Goal: Task Accomplishment & Management: Manage account settings

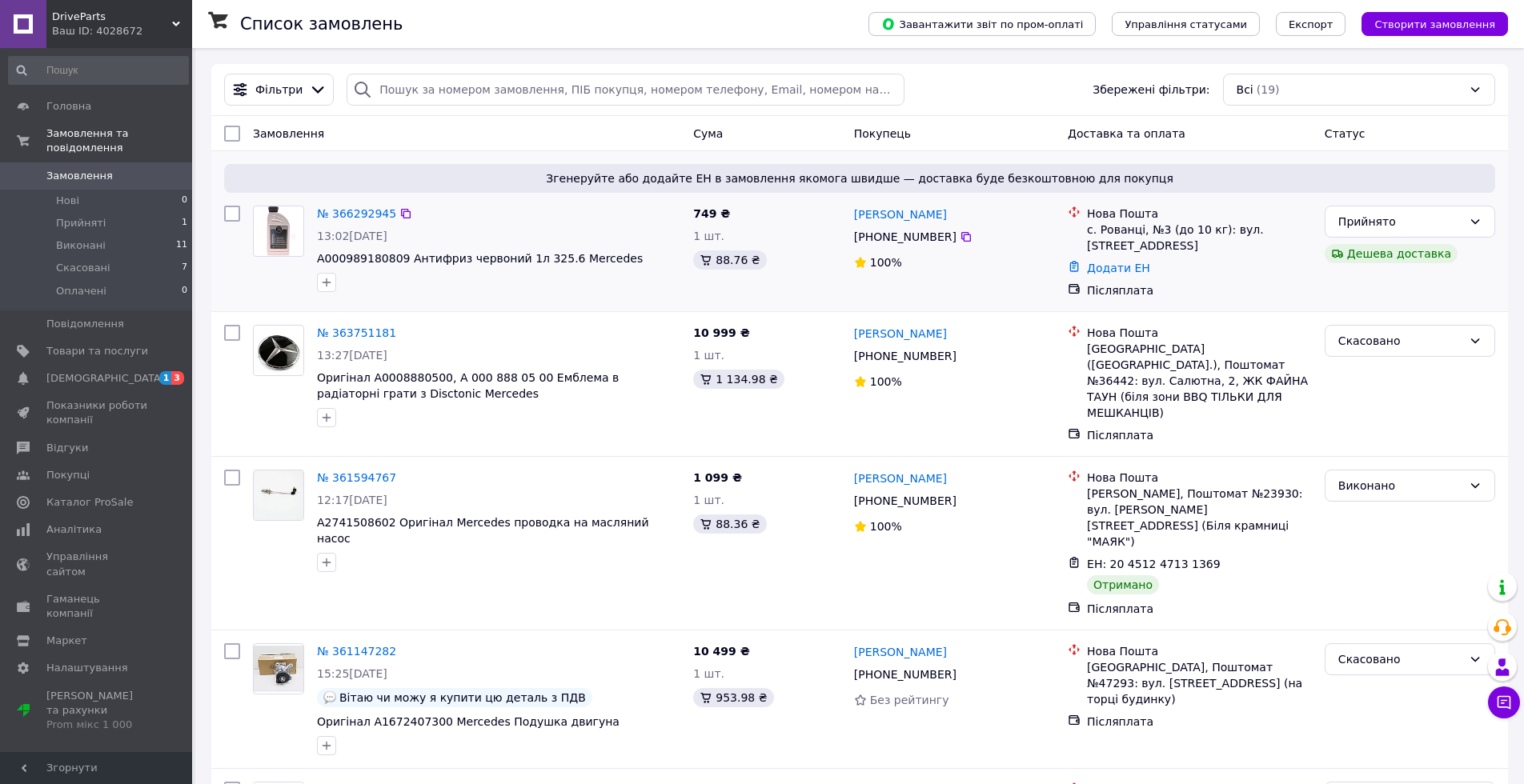
click at [489, 224] on div "№ 366292945 13:02[DATE] A000989180809 Антифриз червоний 1л 325.6 Mercedes" at bounding box center [499, 249] width 376 height 99
click at [445, 259] on span "A000989180809 Антифриз червоний 1л 325.6 Mercedes" at bounding box center [479, 258] width 326 height 12
click at [538, 226] on div "№ 366292945 13:02[DATE] A000989180809 Антифриз червоний 1л 325.6 Mercedes" at bounding box center [499, 249] width 376 height 99
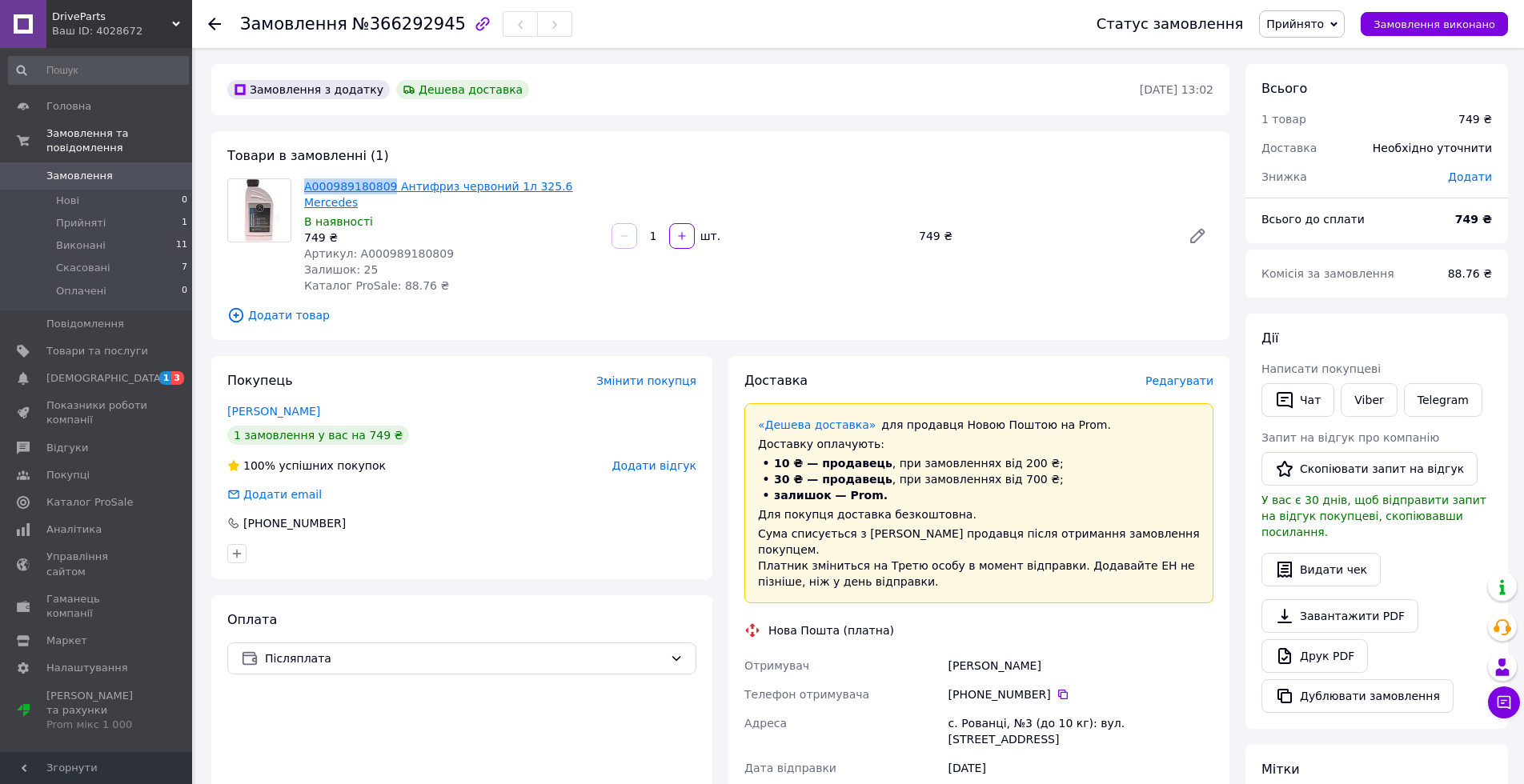
drag, startPoint x: 299, startPoint y: 187, endPoint x: 387, endPoint y: 190, distance: 88.1
click at [387, 190] on div "A000989180809 Антифриз червоний 1л 325.6 Mercedes В наявності 749 ₴ Артикул: A0…" at bounding box center [452, 236] width 308 height 122
copy link "A000989180809"
click at [636, 307] on span "Додати товар" at bounding box center [720, 316] width 986 height 18
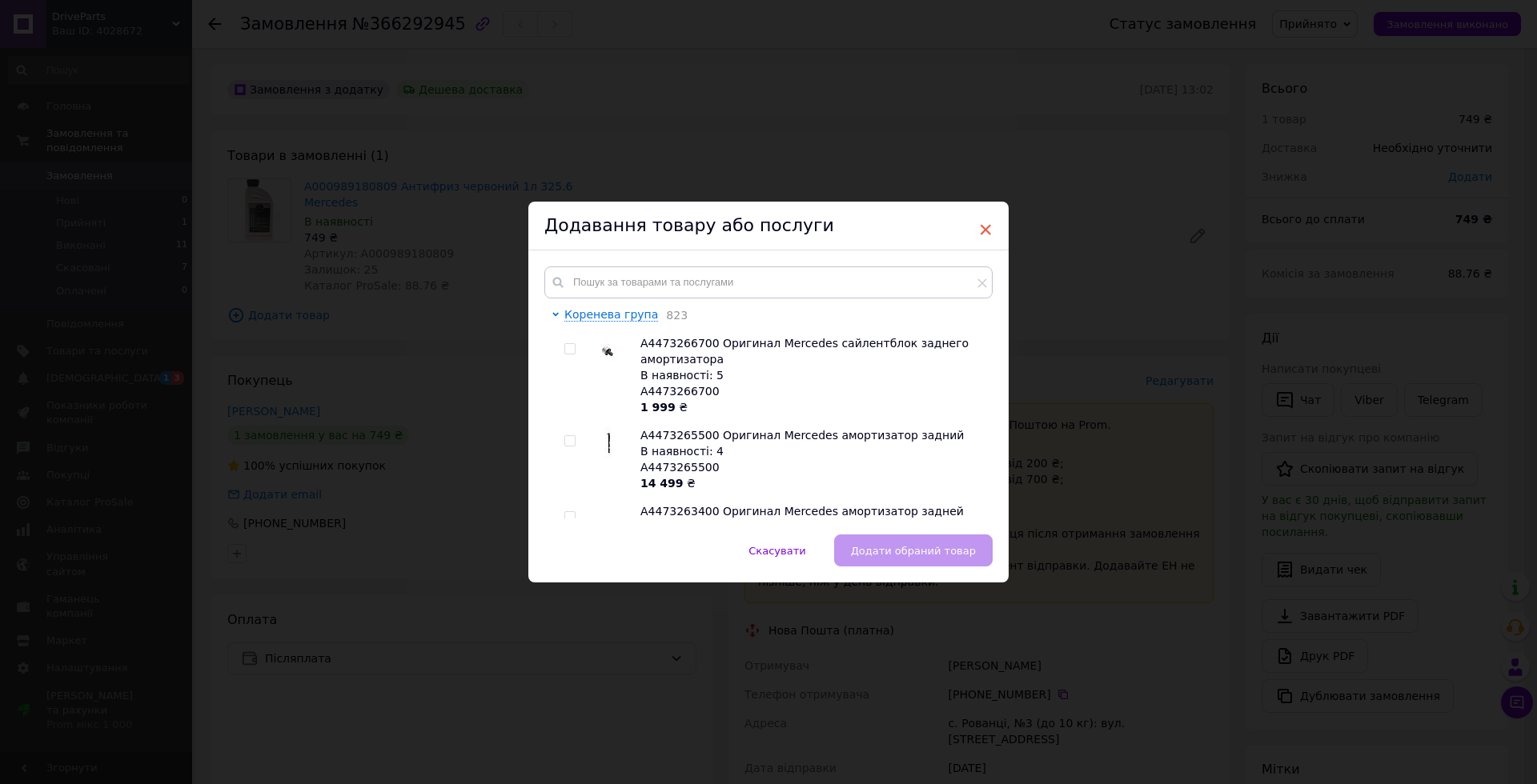
click at [978, 225] on span "×" at bounding box center [985, 230] width 14 height 27
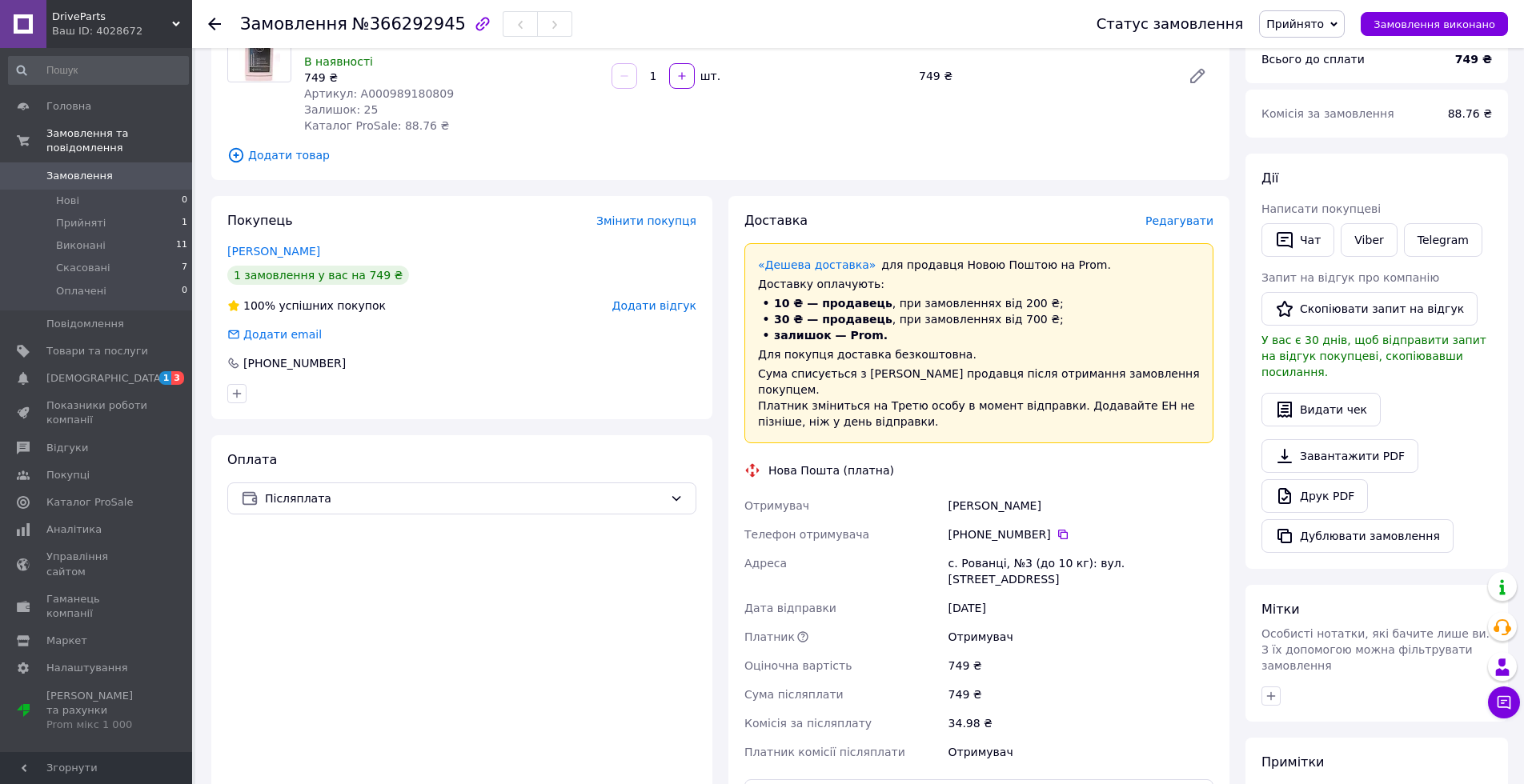
scroll to position [400, 0]
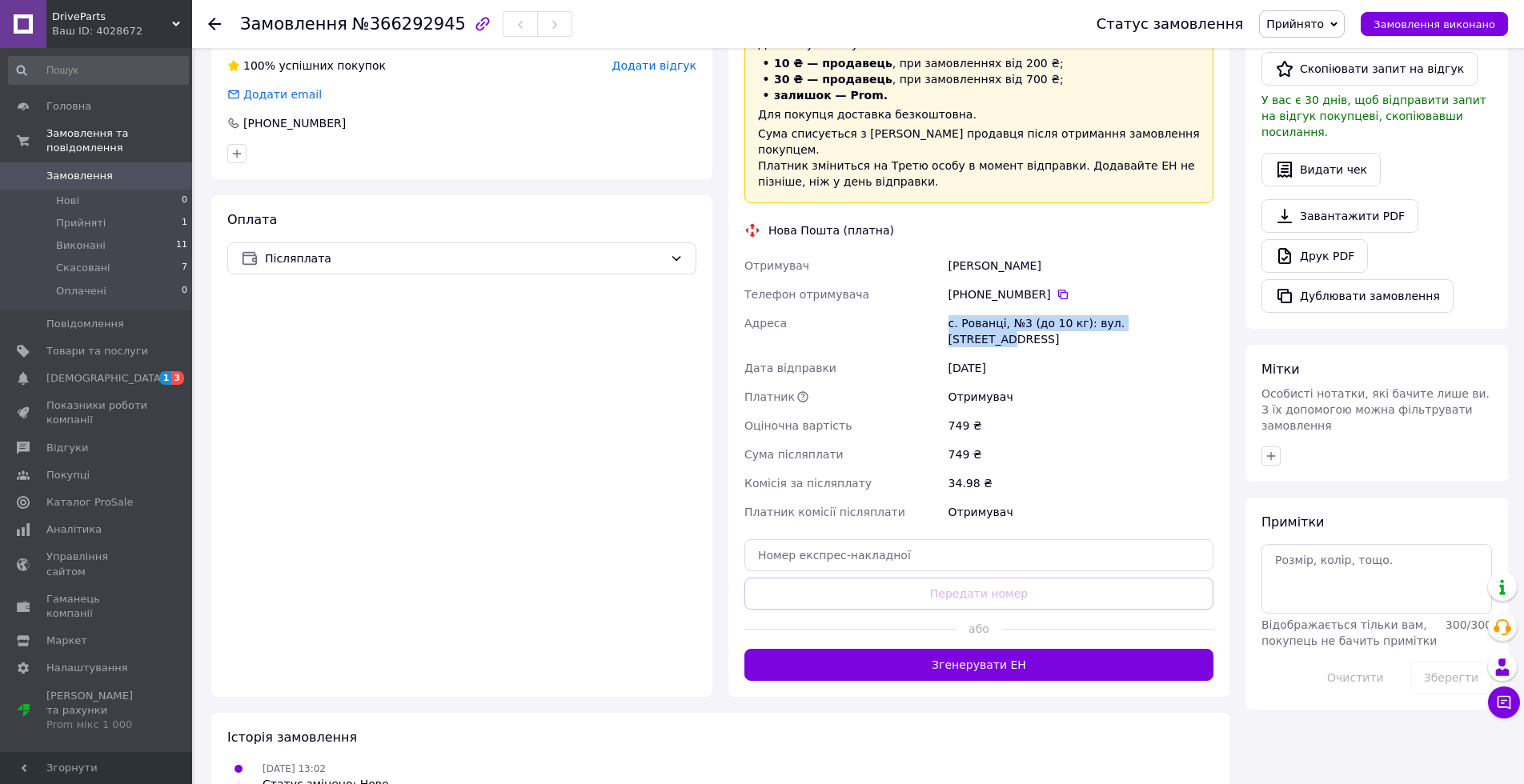
drag, startPoint x: 944, startPoint y: 290, endPoint x: 1178, endPoint y: 288, distance: 234.0
click at [1178, 288] on div "Отримувач Стернійчук Ігор Телефон отримувача +380 95 331 99 77   Адреса с. Рова…" at bounding box center [979, 388] width 475 height 275
copy div "Адреса с. Рованці, №3 (до 10 кг): вул. Ранкова, 2"
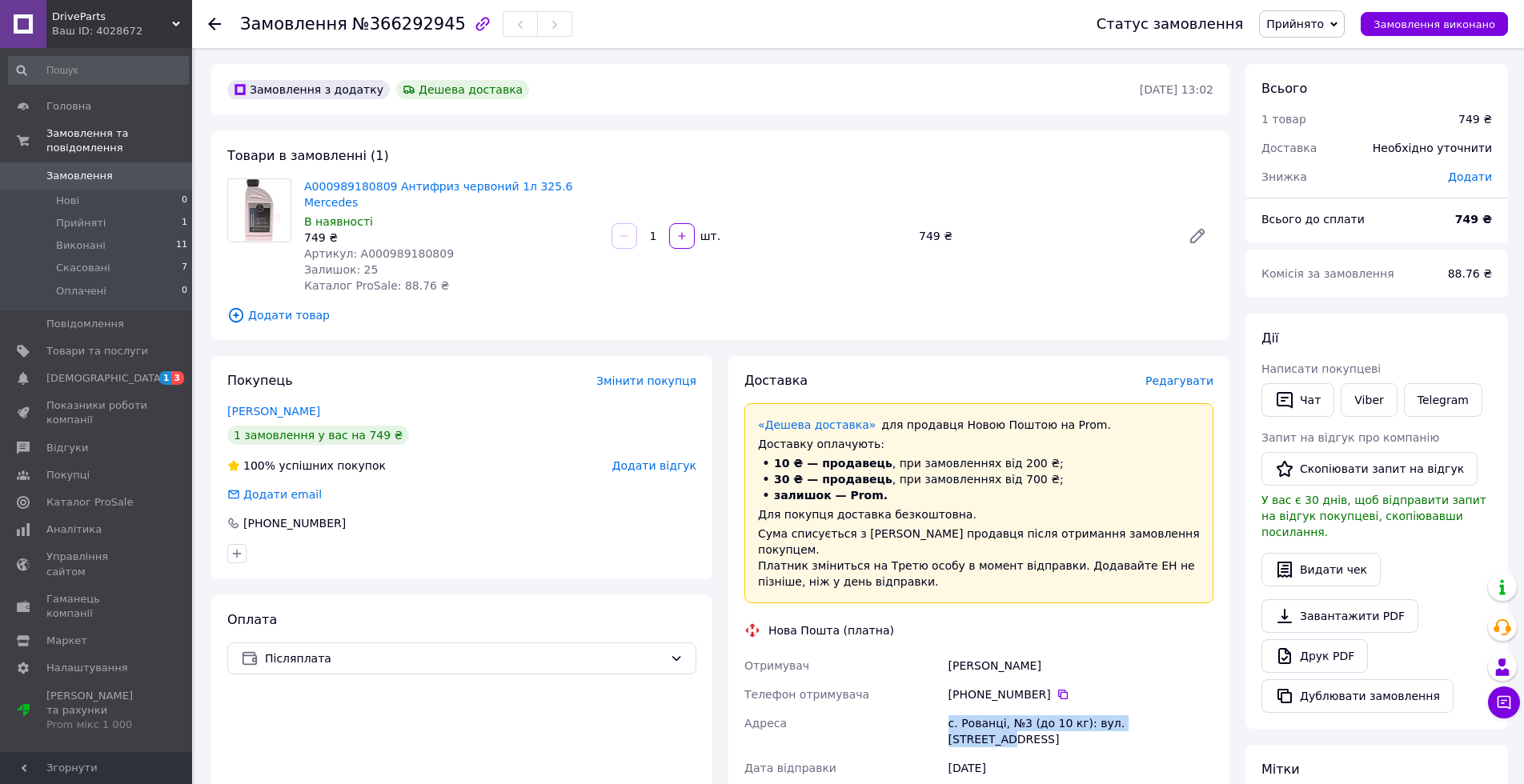
drag, startPoint x: 219, startPoint y: 396, endPoint x: 326, endPoint y: 396, distance: 107.0
click at [326, 396] on div "Покупець Змінити покупця Стернійчук Ігор 1 замовлення у вас на 749 ₴ 100% успіш…" at bounding box center [461, 468] width 501 height 223
copy link "Стернійчук Ігор"
drag, startPoint x: 354, startPoint y: 506, endPoint x: 372, endPoint y: 499, distance: 19.3
click at [436, 517] on div "Покупець Змінити покупця Стернійчук Ігор 1 замовлення у вас на 749 ₴ 100% успіш…" at bounding box center [461, 468] width 501 height 223
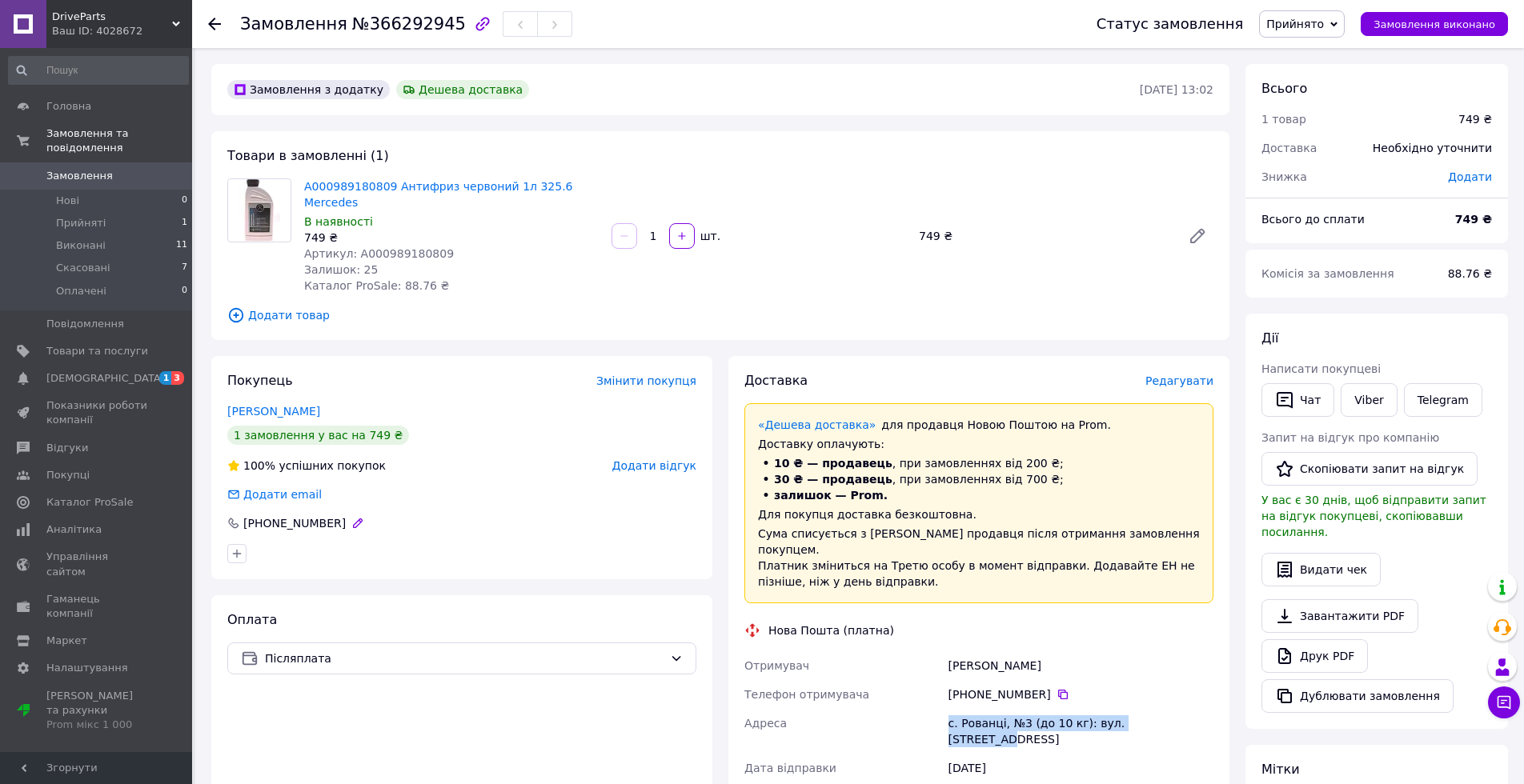
drag, startPoint x: 250, startPoint y: 506, endPoint x: 341, endPoint y: 513, distance: 91.3
click at [341, 515] on div "[PHONE_NUMBER]" at bounding box center [295, 523] width 106 height 16
copy div "380 95 331 99 77"
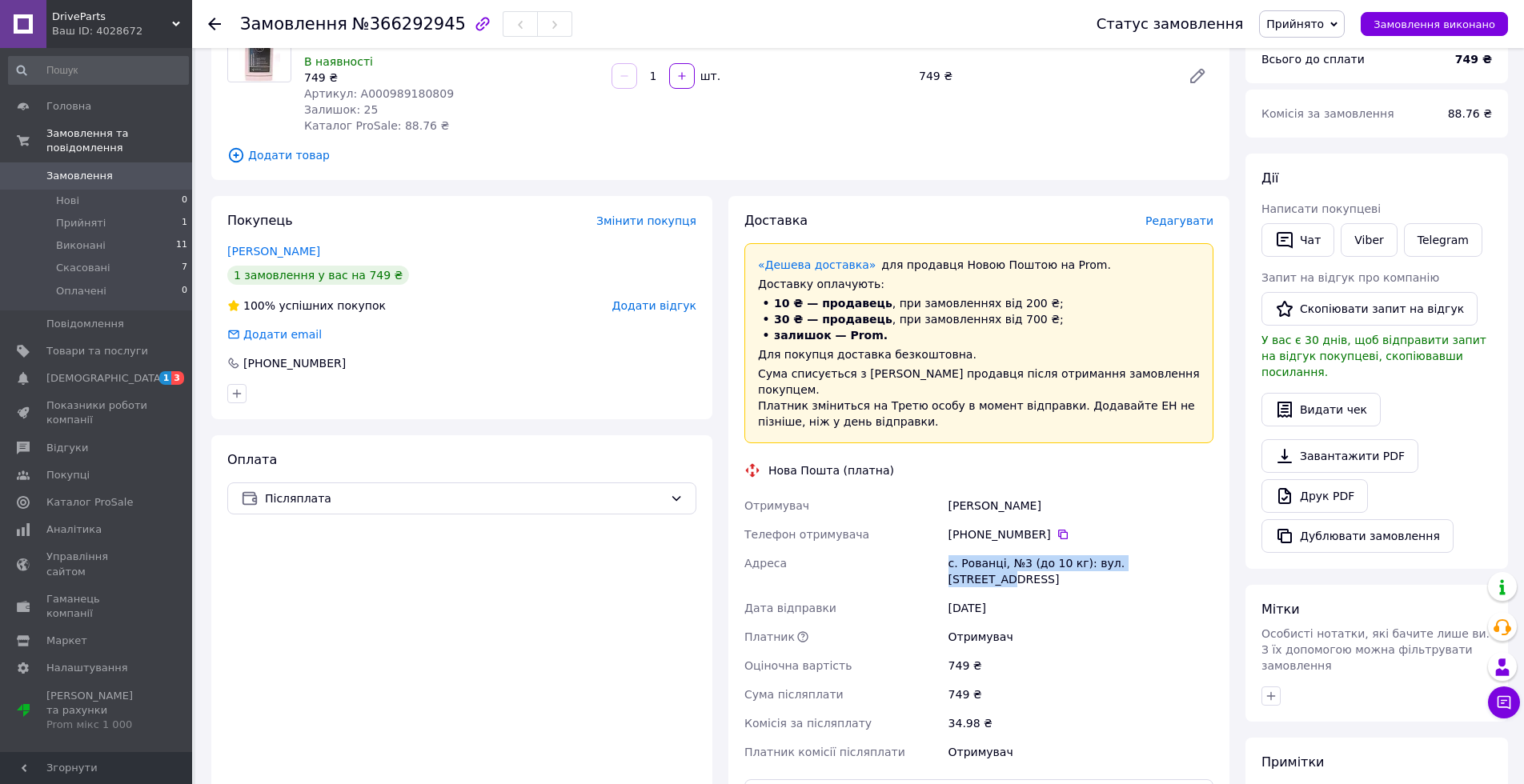
scroll to position [80, 0]
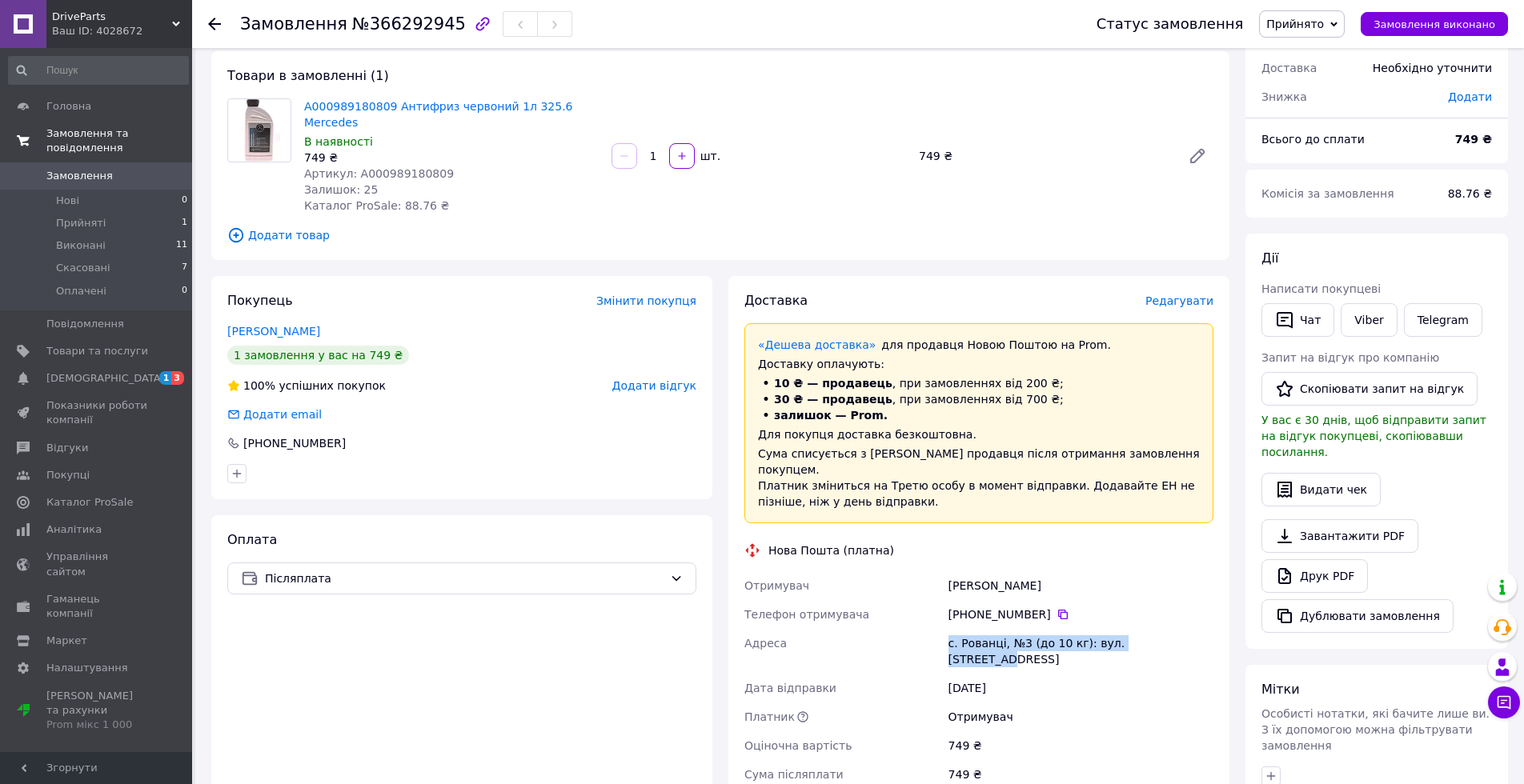
click at [96, 138] on span "Замовлення та повідомлення" at bounding box center [119, 141] width 145 height 28
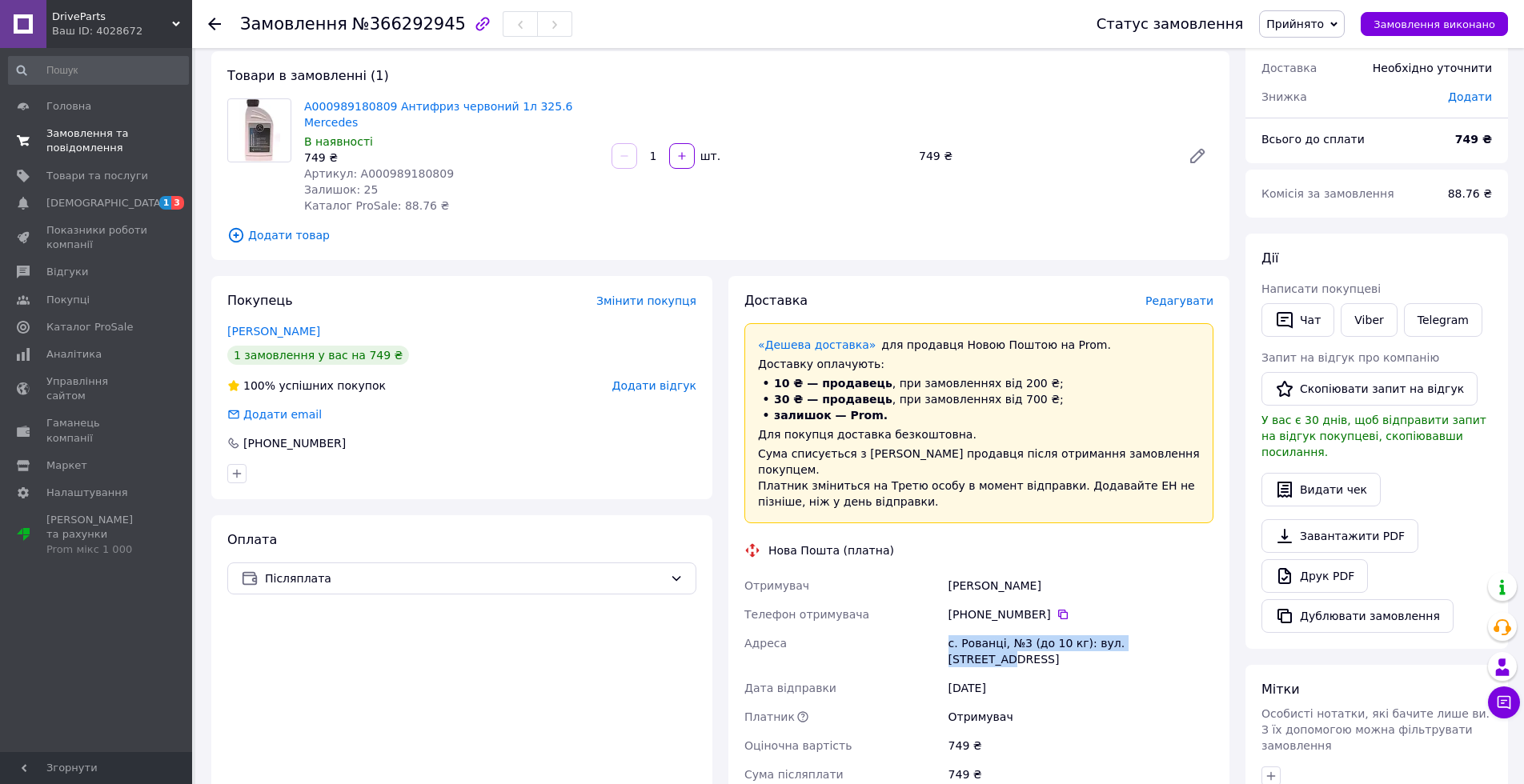
click at [96, 138] on span "Замовлення та повідомлення" at bounding box center [97, 141] width 102 height 28
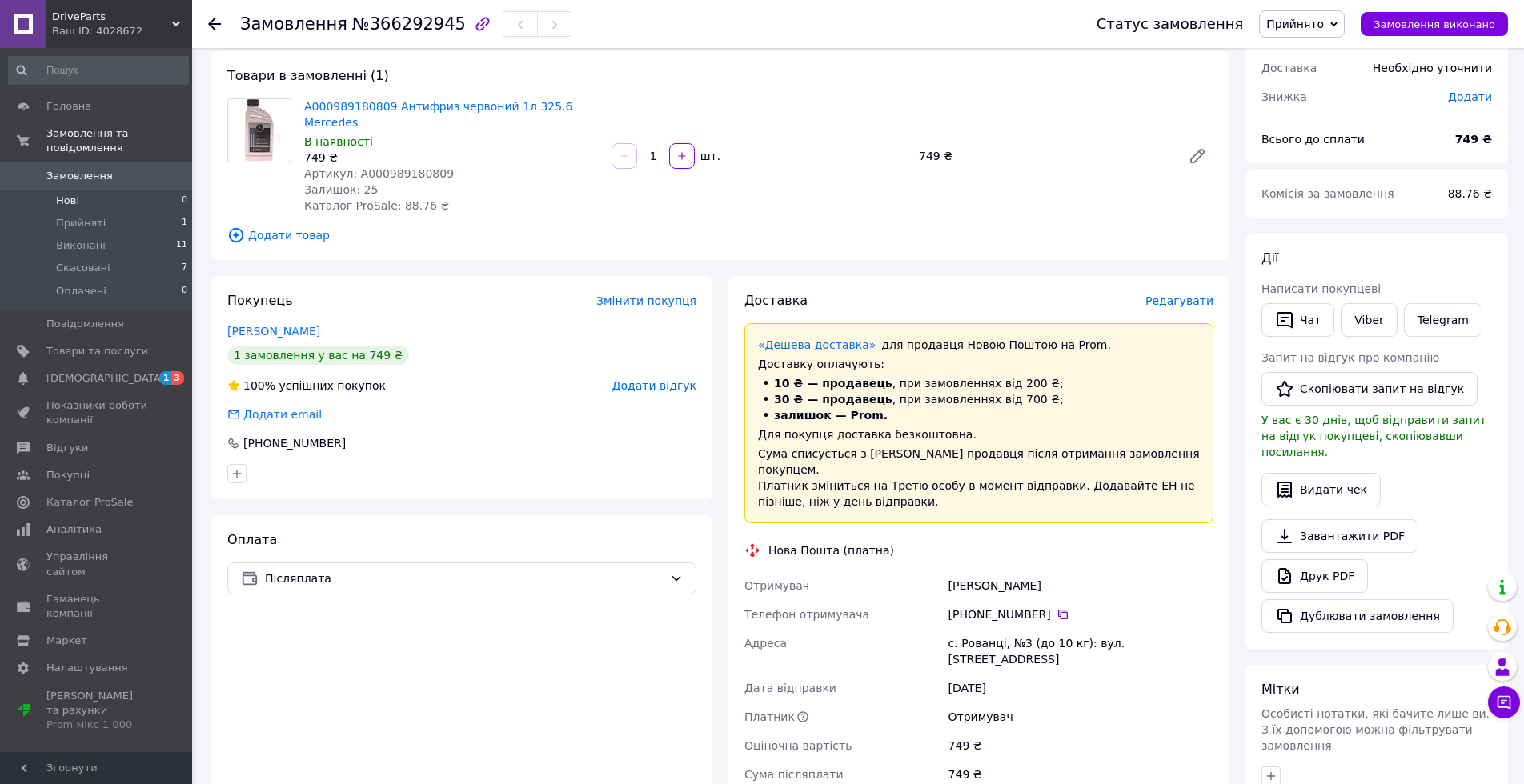
click at [90, 190] on li "Нові 0" at bounding box center [98, 200] width 197 height 22
